Goal: Transaction & Acquisition: Download file/media

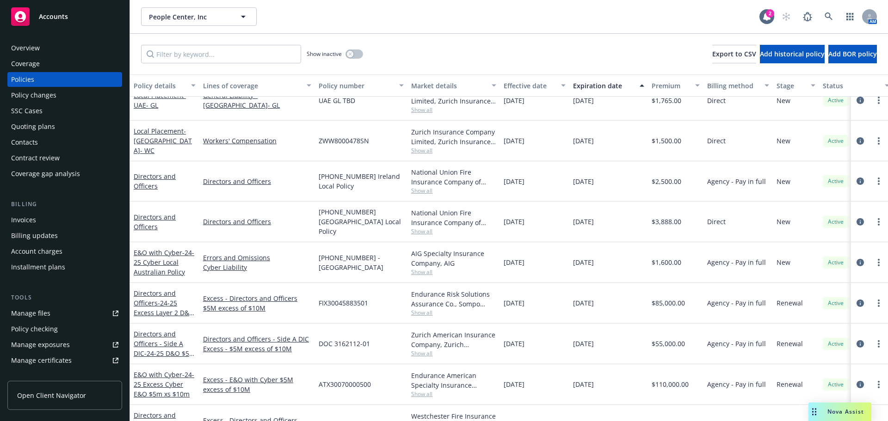
scroll to position [370, 0]
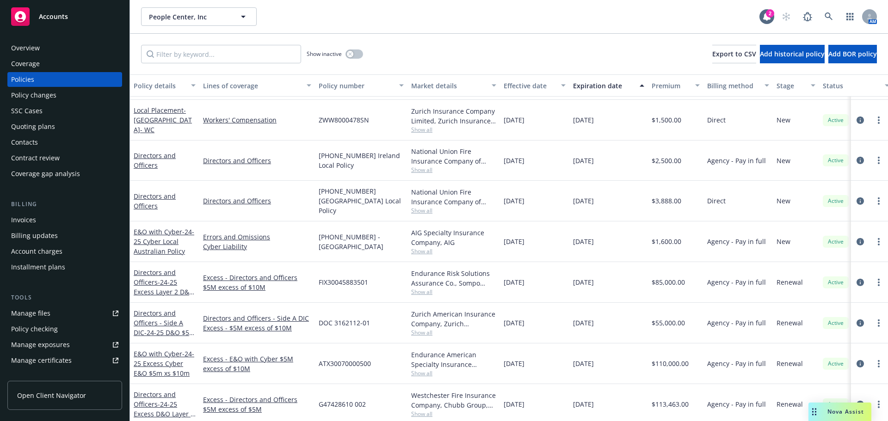
click at [26, 46] on div "Overview" at bounding box center [25, 48] width 29 height 15
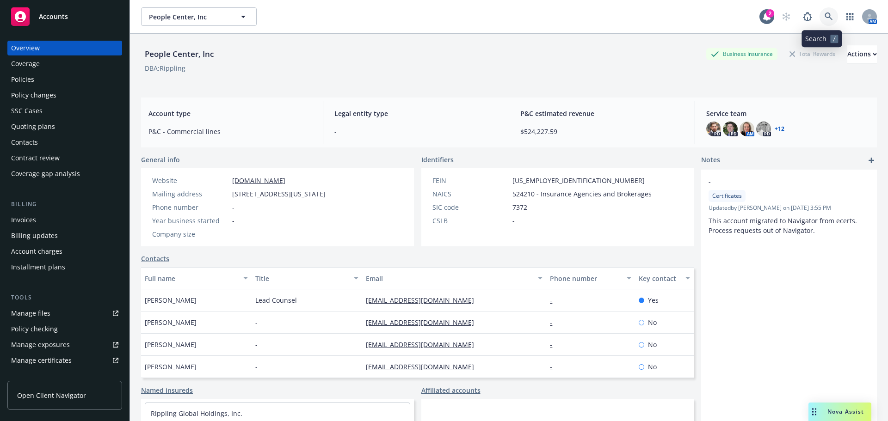
click at [830, 14] on link at bounding box center [828, 16] width 18 height 18
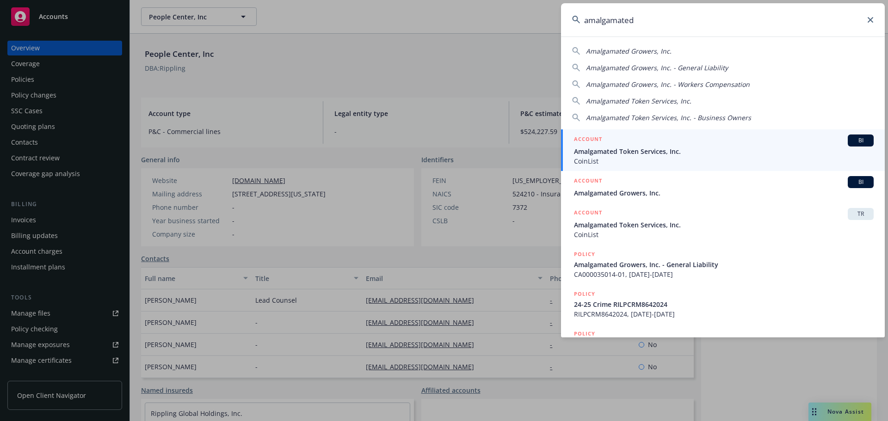
type input "amalgamated"
click at [641, 154] on span "Amalgamated Token Services, Inc." at bounding box center [724, 152] width 300 height 10
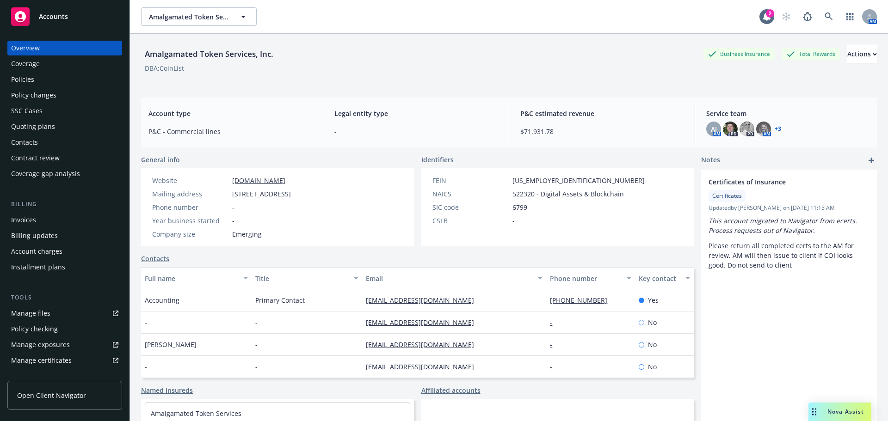
click at [29, 81] on div "Policies" at bounding box center [22, 79] width 23 height 15
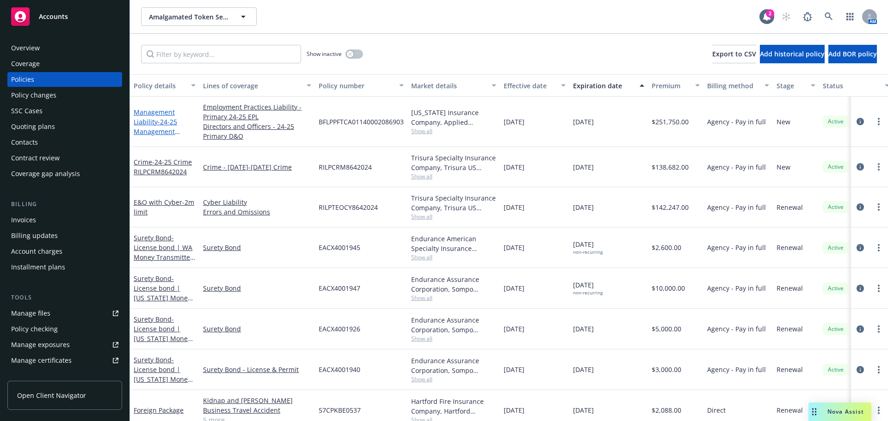
click at [148, 124] on link "Management Liability - 24-25 Management Liability" at bounding box center [155, 127] width 43 height 38
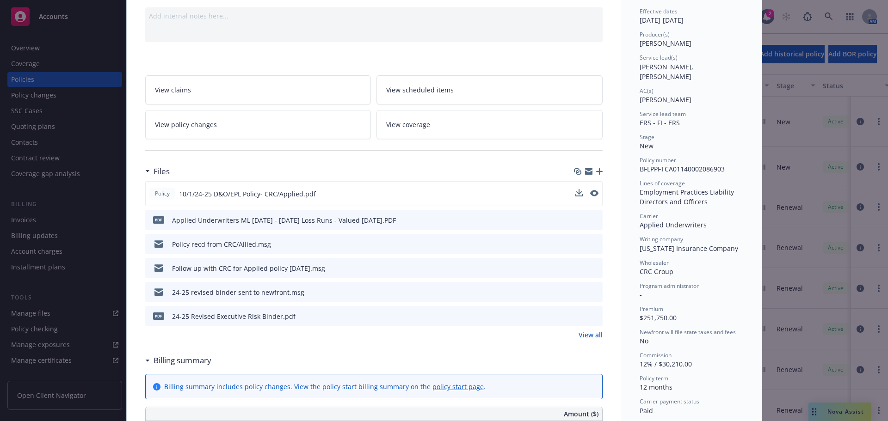
scroll to position [92, 0]
click at [575, 193] on icon "download file" at bounding box center [577, 192] width 7 height 7
